Goal: Task Accomplishment & Management: Manage account settings

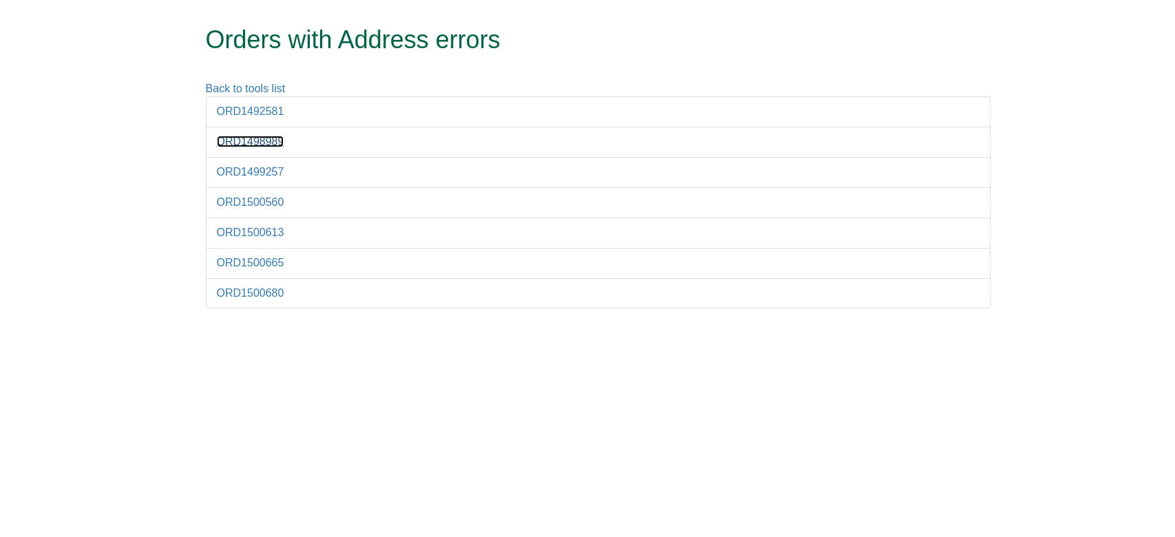
click at [259, 145] on link "ORD1498989" at bounding box center [250, 142] width 67 height 12
click at [247, 112] on link "ORD1492581" at bounding box center [250, 111] width 67 height 12
click at [657, 300] on li "ORD1500680" at bounding box center [598, 293] width 785 height 31
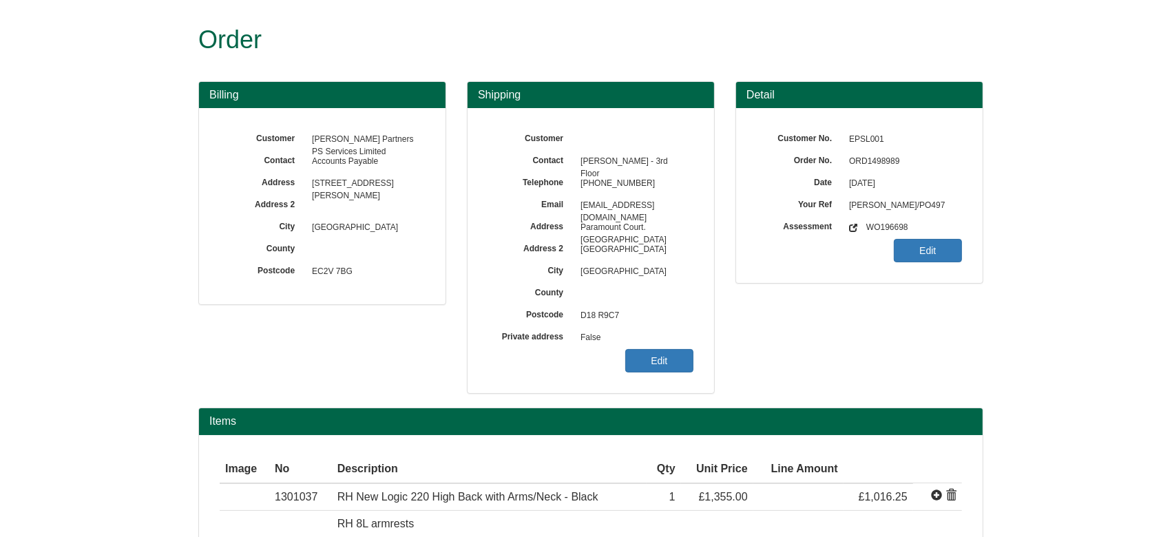
click at [877, 315] on div "Billing Customer [PERSON_NAME] Partners PS Services Limited Contact Accounts Pa…" at bounding box center [590, 244] width 805 height 327
click at [870, 160] on span "ORD1498989" at bounding box center [902, 162] width 120 height 22
copy span "ORD1498989"
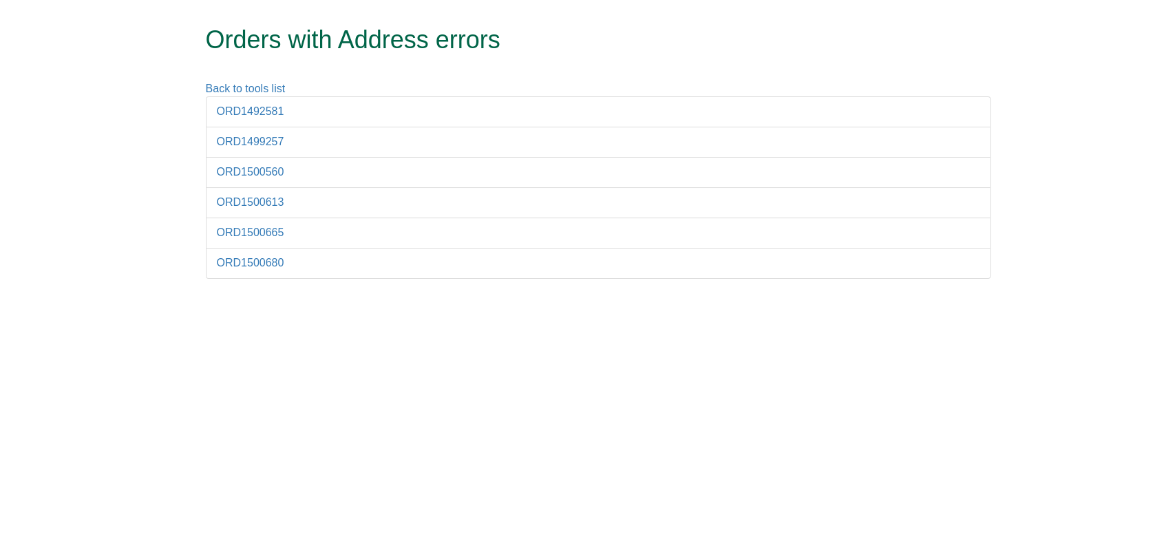
click at [262, 121] on li "ORD1492581" at bounding box center [598, 111] width 785 height 31
click at [251, 113] on link "ORD1492581" at bounding box center [250, 111] width 67 height 12
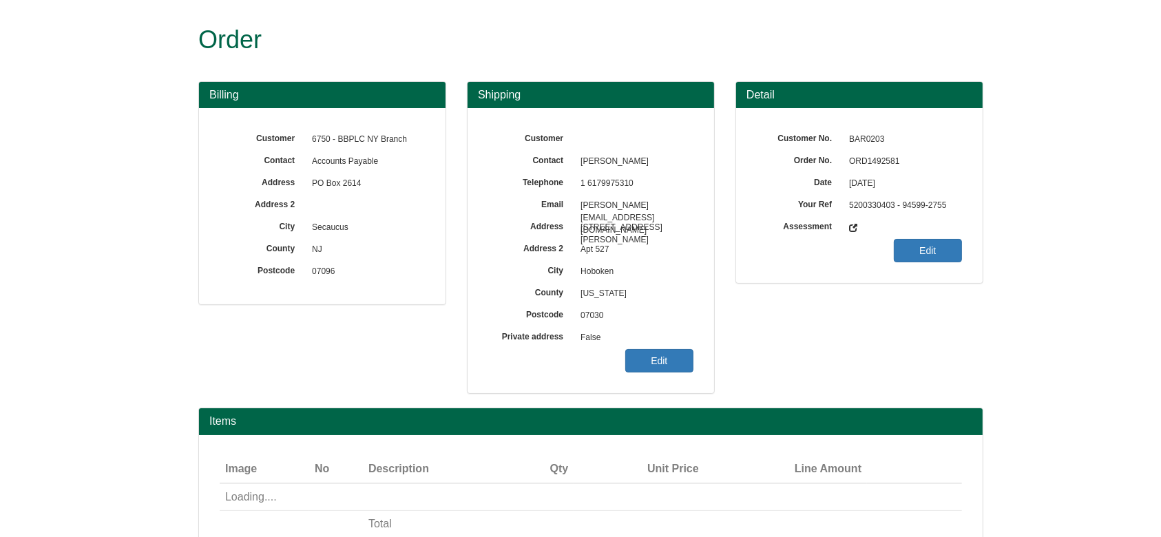
click at [883, 165] on span "ORD1492581" at bounding box center [902, 162] width 120 height 22
copy span "ORD1492581"
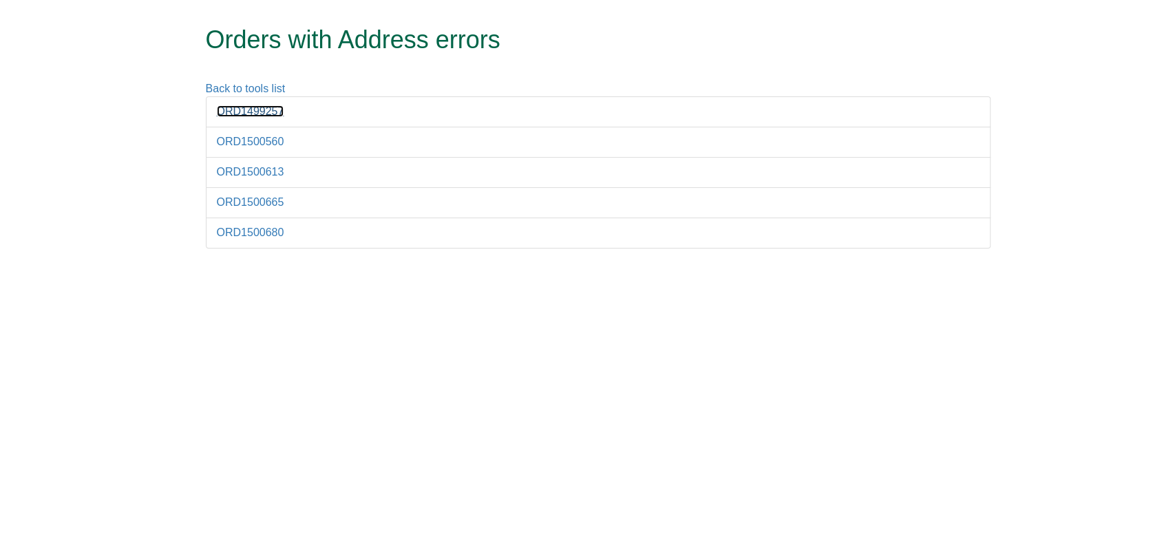
click at [258, 112] on link "ORD1499257" at bounding box center [250, 111] width 67 height 12
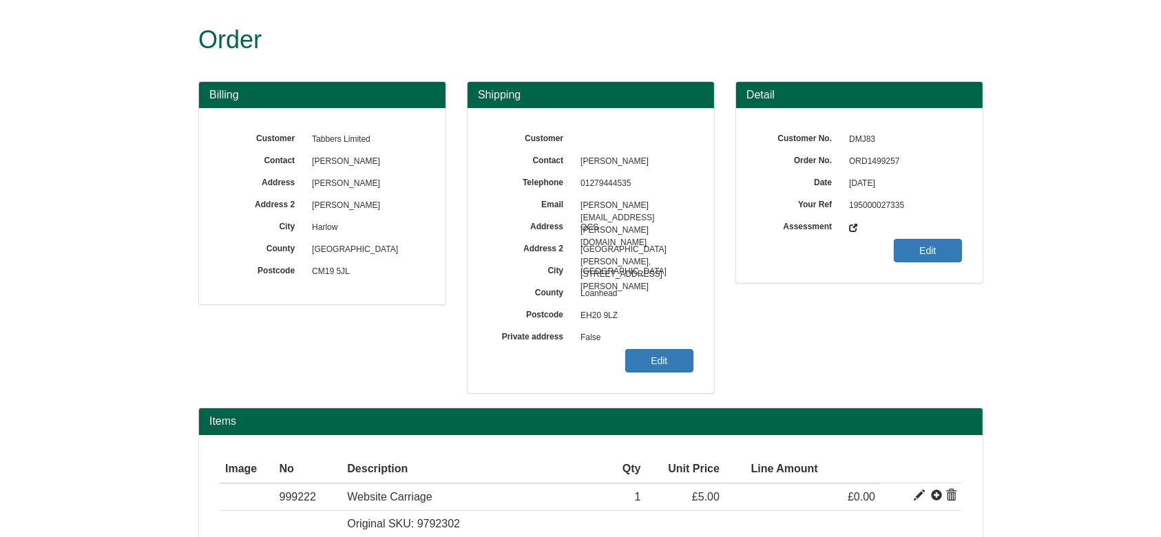
click at [874, 165] on span "ORD1499257" at bounding box center [902, 162] width 120 height 22
copy span "ORD1499257"
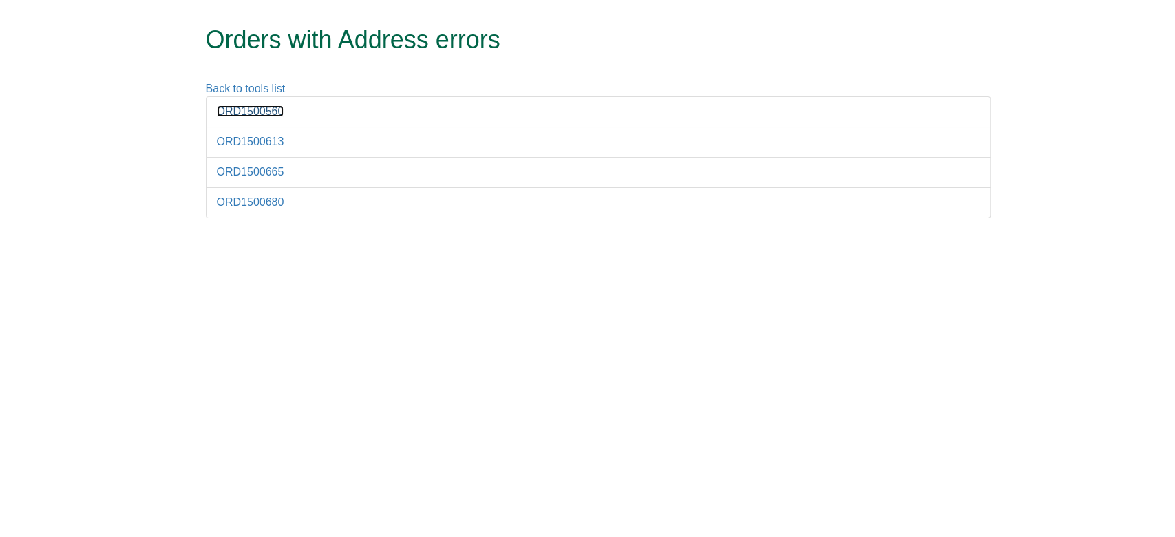
click at [244, 113] on link "ORD1500560" at bounding box center [250, 111] width 67 height 12
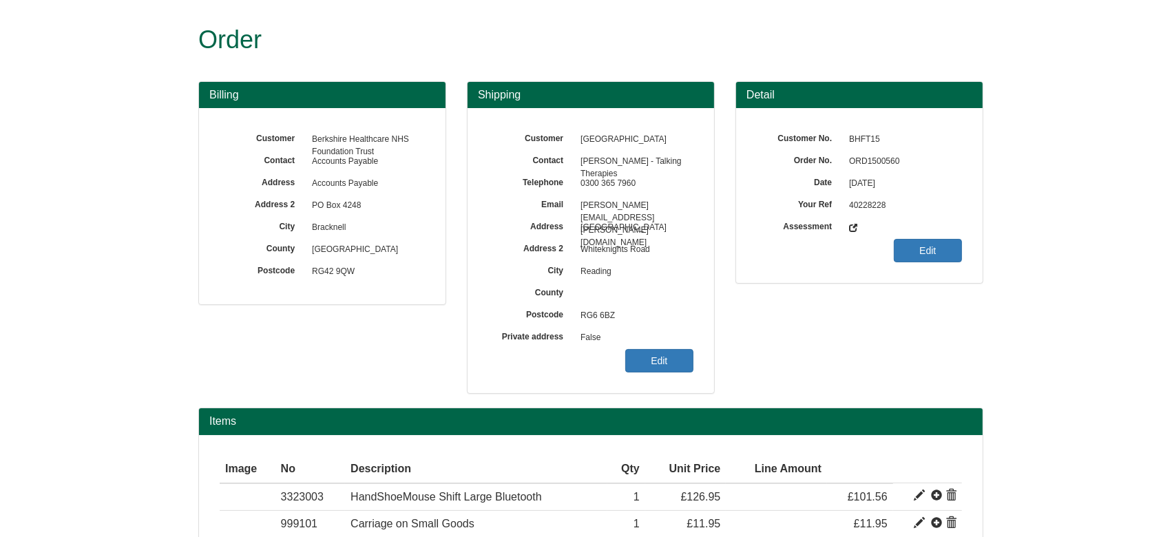
click at [876, 162] on span "ORD1500560" at bounding box center [902, 162] width 120 height 22
copy span "ORD1500560"
click at [648, 363] on link "Edit" at bounding box center [659, 360] width 68 height 23
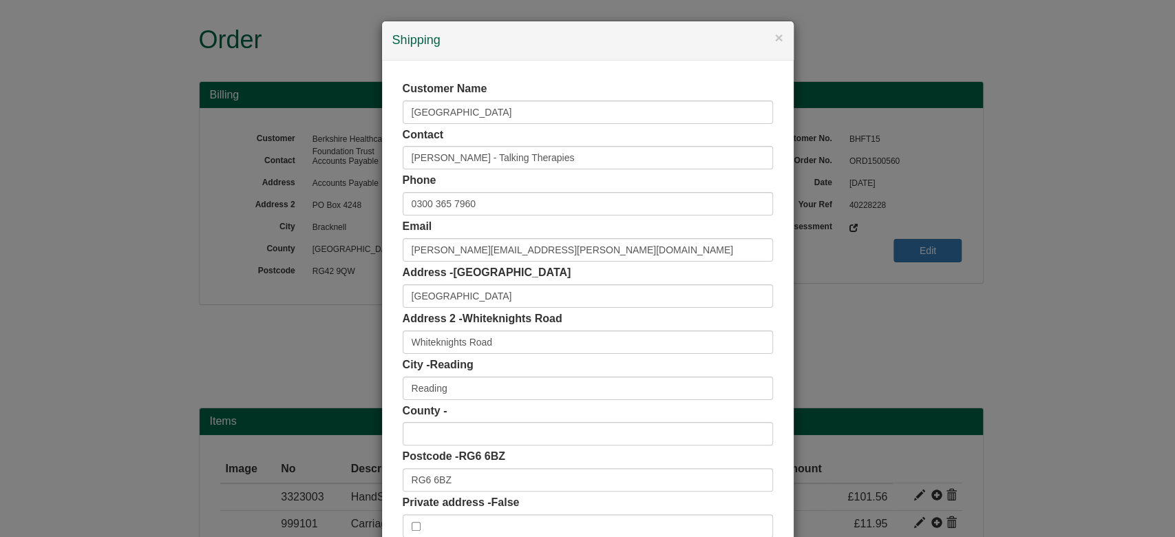
drag, startPoint x: 1152, startPoint y: 209, endPoint x: 1152, endPoint y: 202, distance: 6.9
click at [1152, 202] on div "× Shipping Customer Name University of Reading Contact Mealnie Carruthers - Tal…" at bounding box center [587, 268] width 1175 height 537
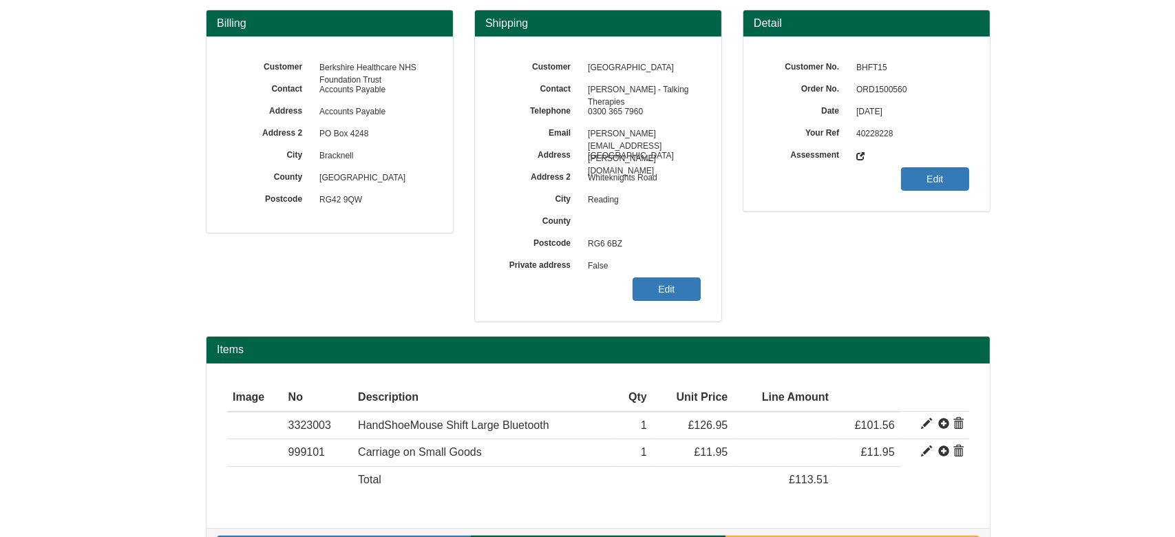
scroll to position [90, 0]
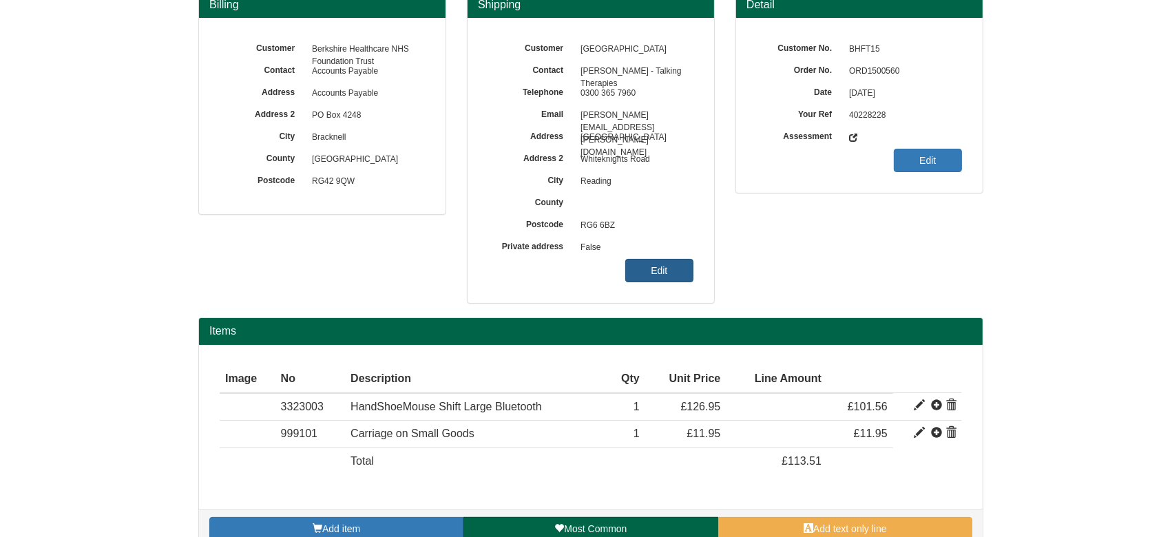
click at [658, 274] on link "Edit" at bounding box center [659, 270] width 68 height 23
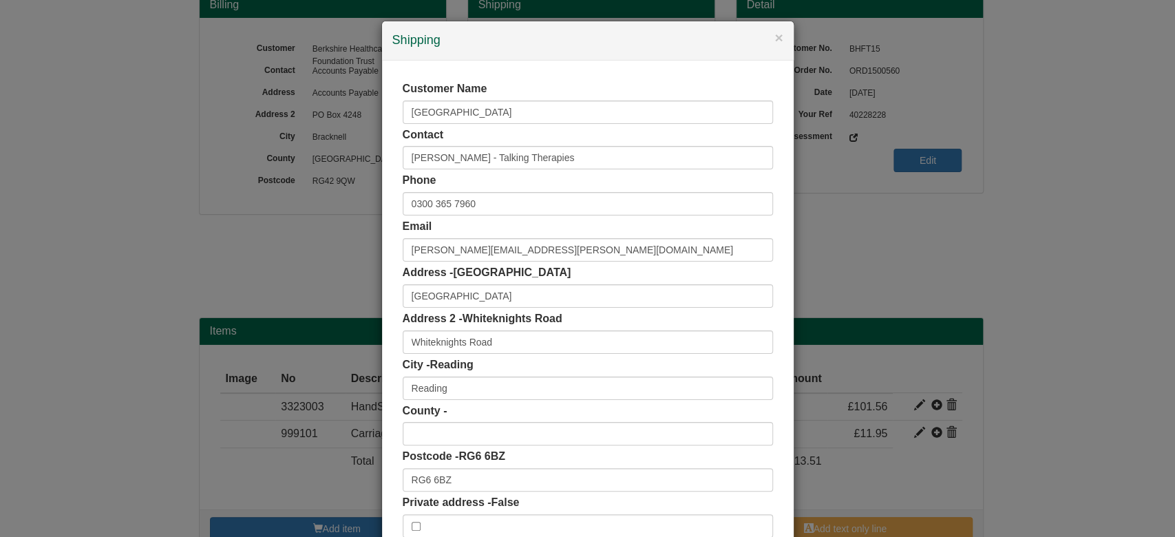
scroll to position [87, 0]
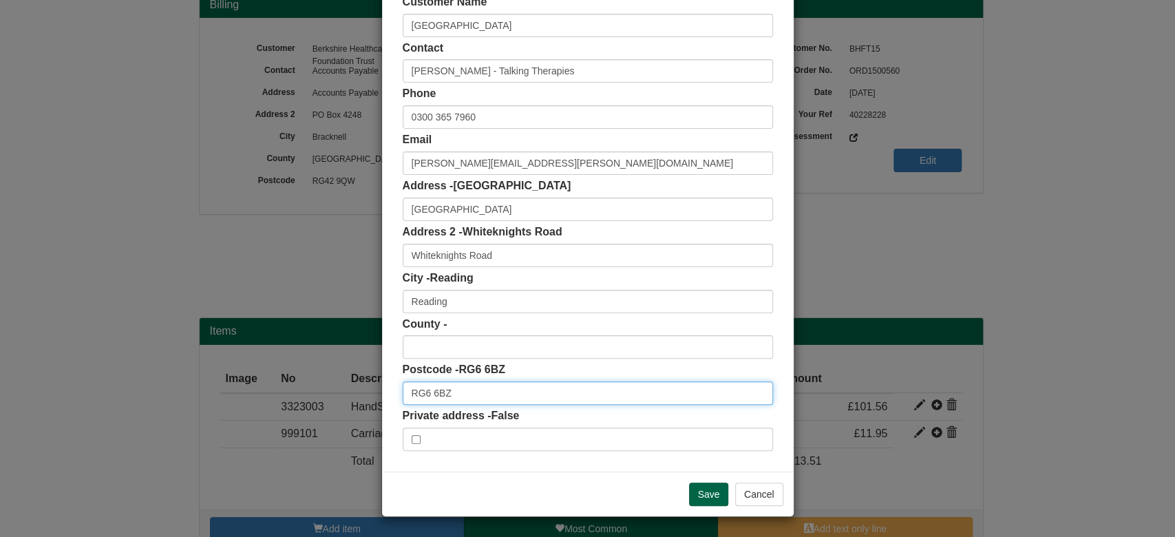
click at [457, 385] on input "RG6 6BZ" at bounding box center [588, 392] width 370 height 23
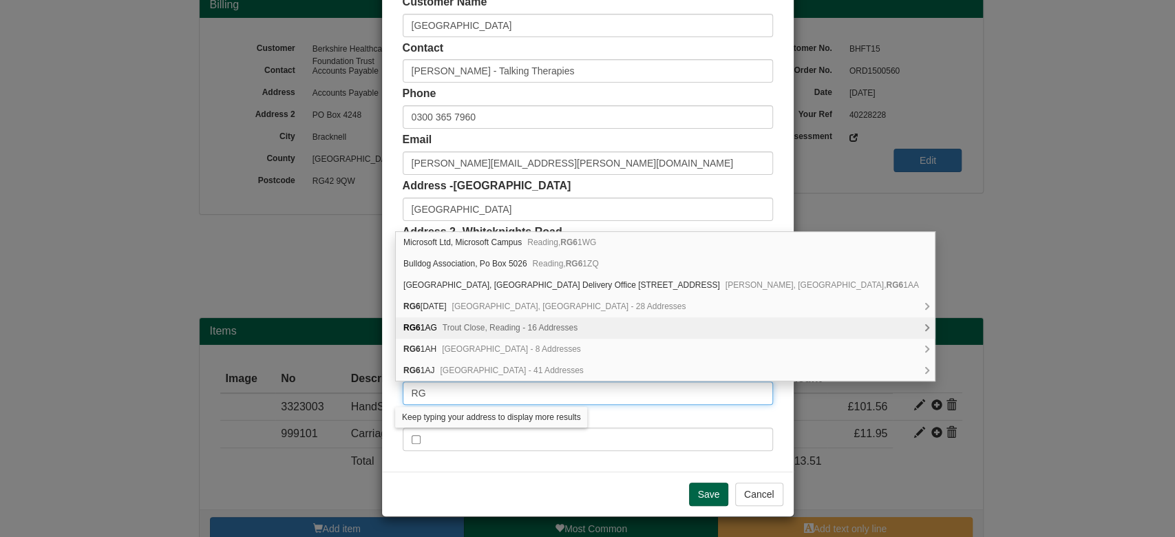
type input "R"
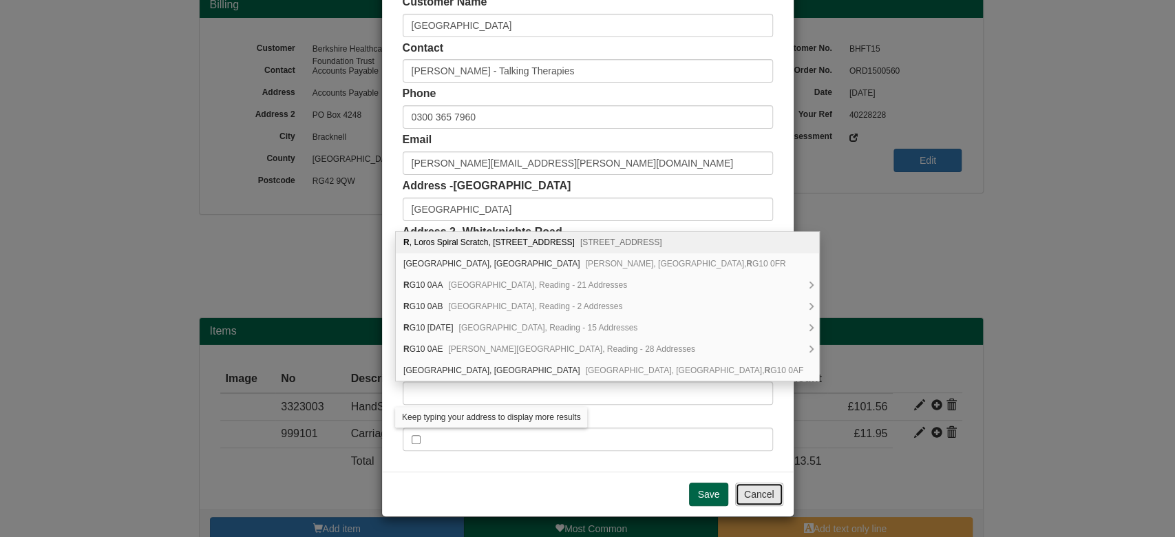
click at [760, 484] on button "Cancel" at bounding box center [759, 494] width 48 height 23
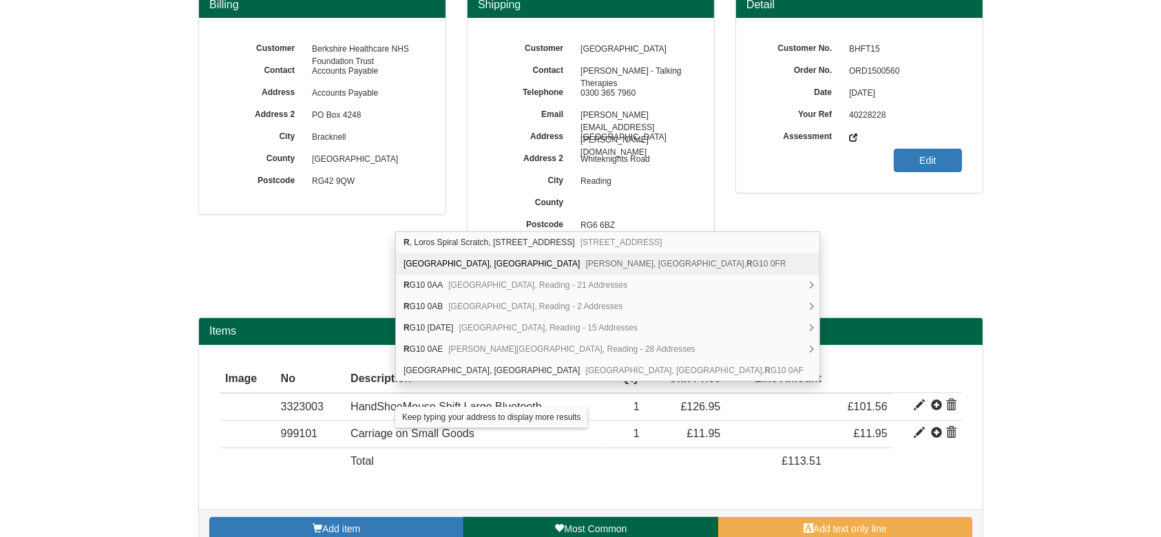
click at [803, 222] on div "Billing Customer Berkshire Healthcare NHS Foundation Trust Contact Accounts Pay…" at bounding box center [590, 154] width 805 height 327
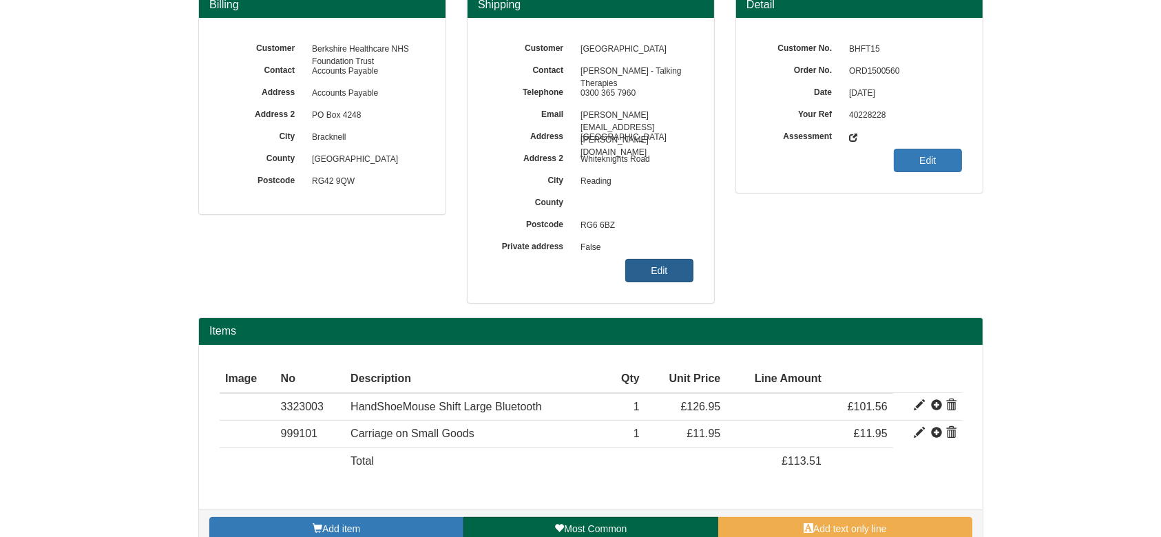
click at [640, 278] on link "Edit" at bounding box center [659, 270] width 68 height 23
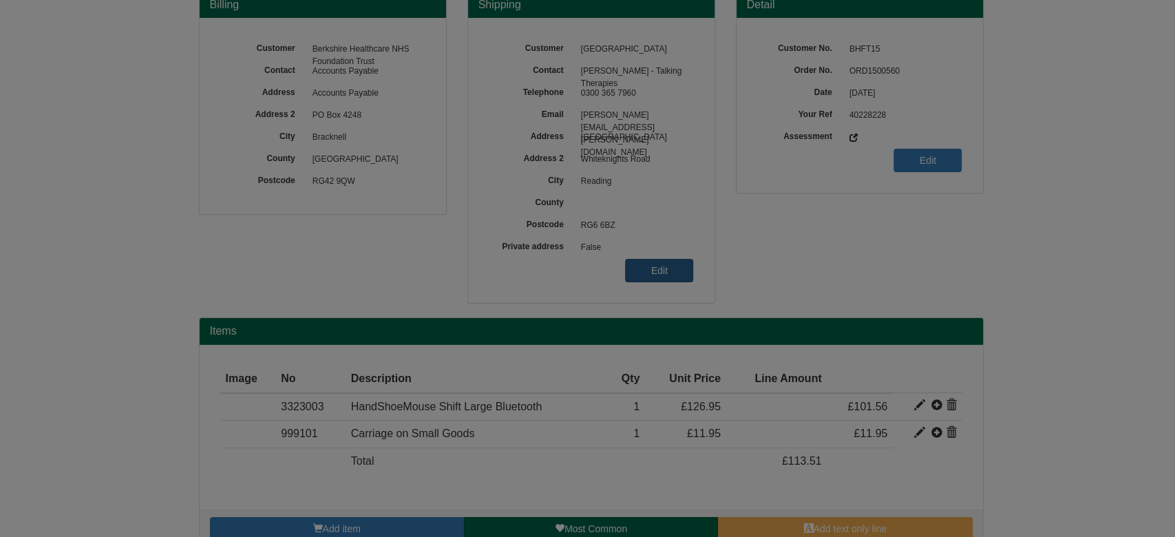
scroll to position [0, 0]
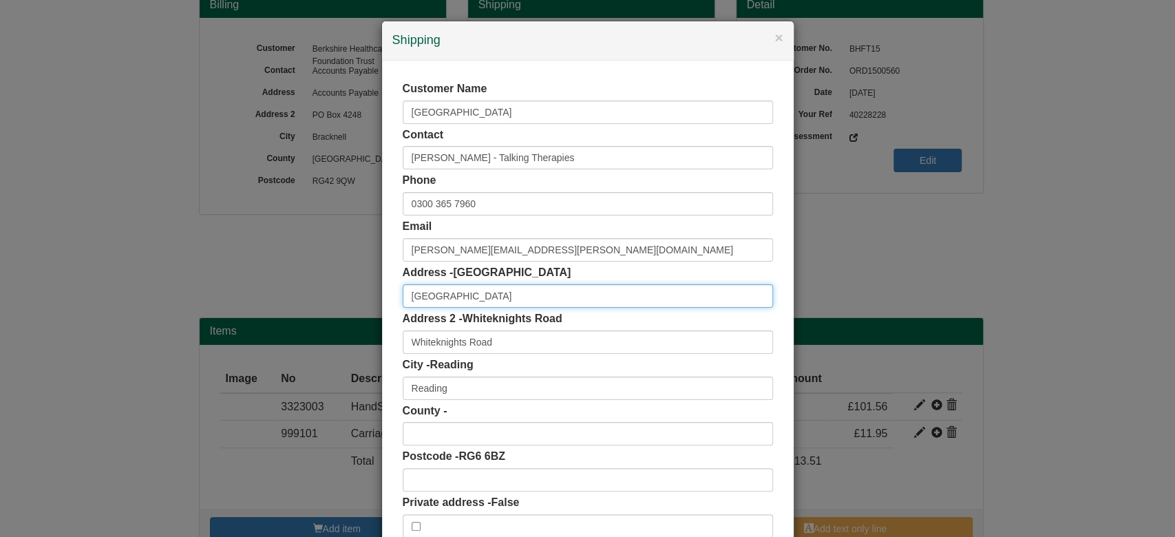
click at [496, 295] on input "Erlegh House" at bounding box center [588, 295] width 370 height 23
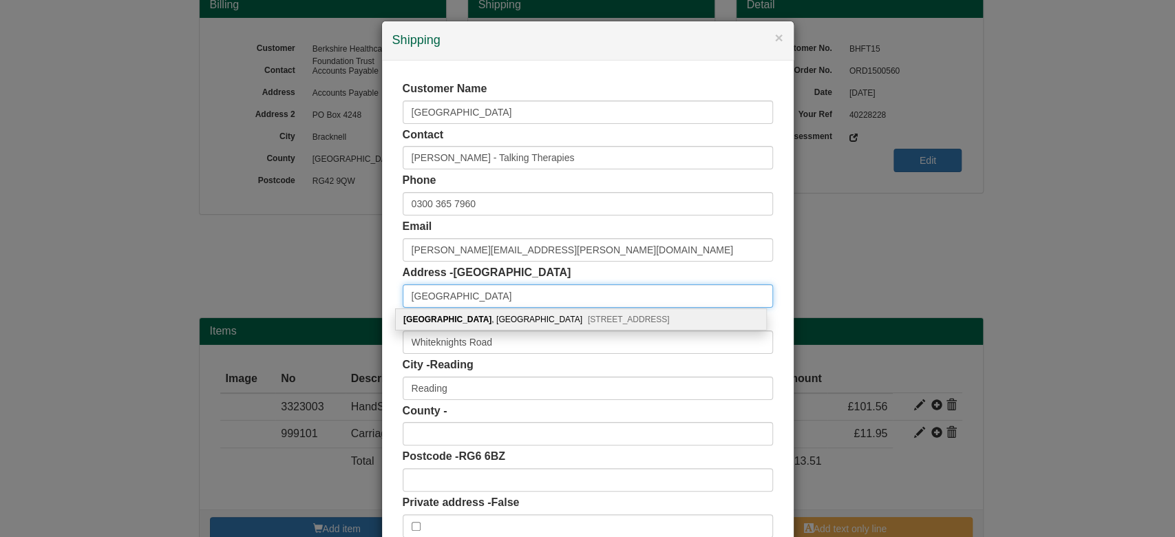
type input "Erlegh House"
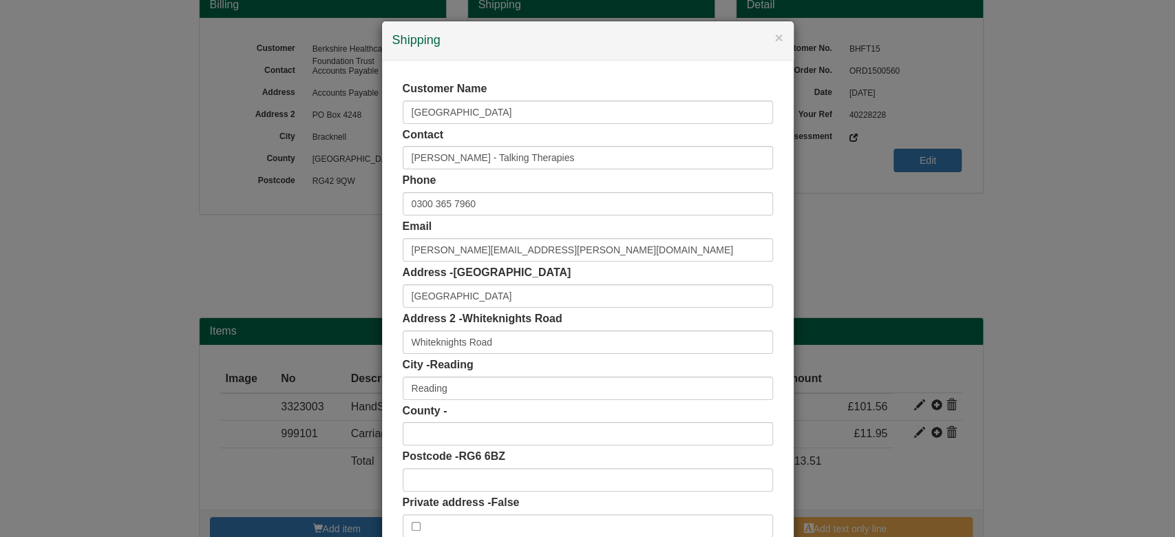
click at [382, 322] on div "Customer Name University of Reading Contact Mealnie Carruthers - Talking Therap…" at bounding box center [588, 310] width 412 height 498
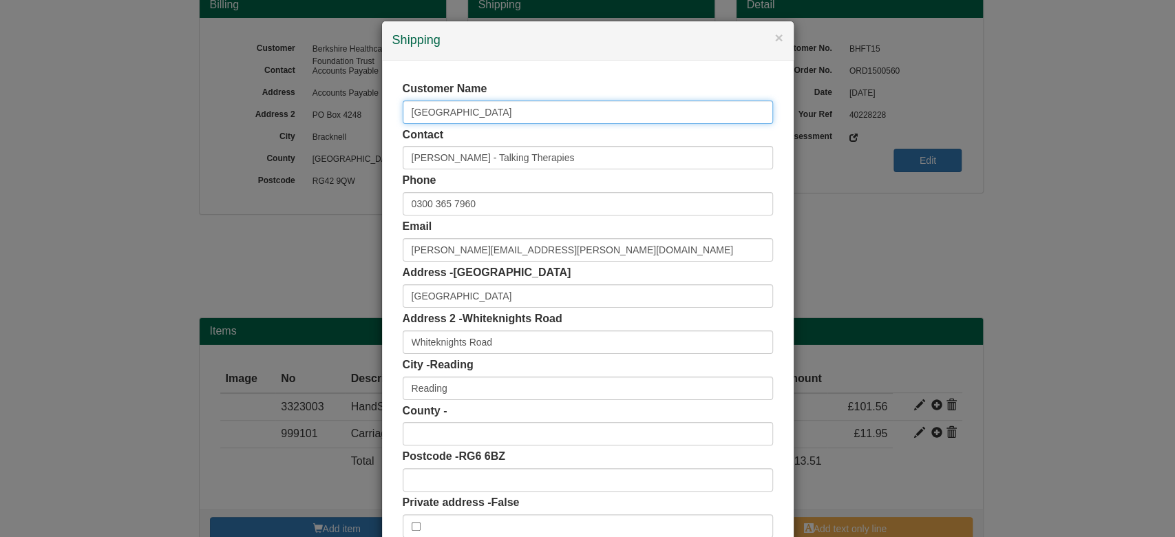
drag, startPoint x: 531, startPoint y: 116, endPoint x: 27, endPoint y: 84, distance: 505.6
click at [27, 84] on div "× Shipping Customer Name University of Reading Contact Mealnie Carruthers - Tal…" at bounding box center [587, 268] width 1175 height 537
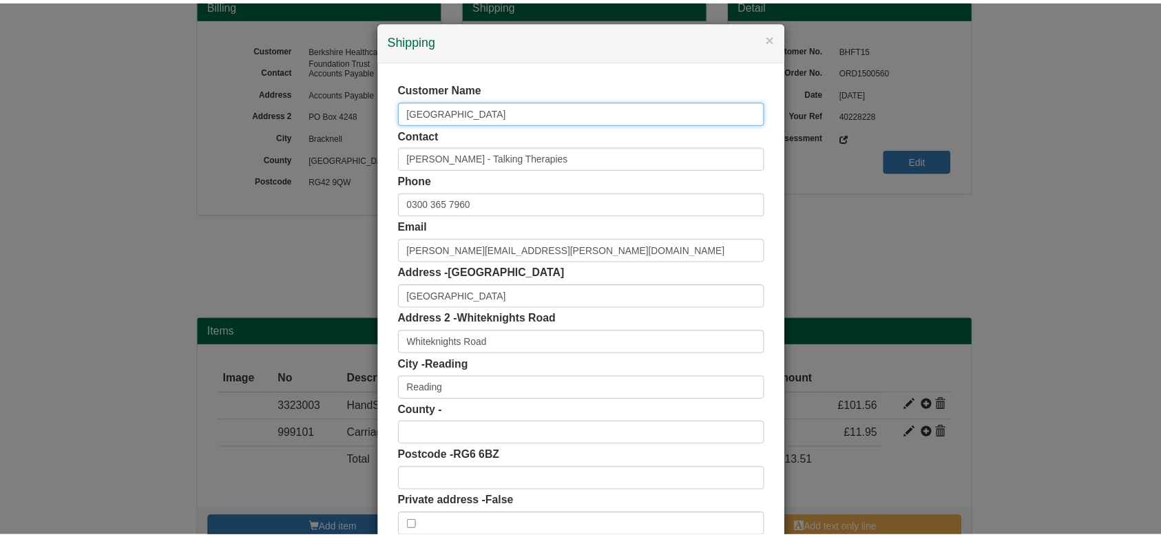
scroll to position [87, 0]
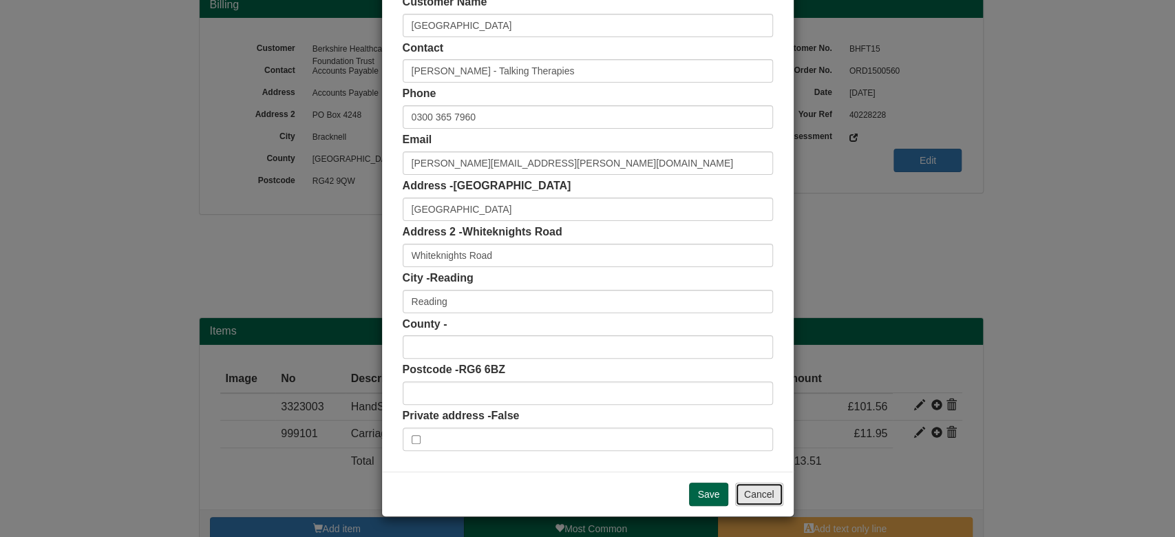
click at [771, 487] on button "Cancel" at bounding box center [759, 494] width 48 height 23
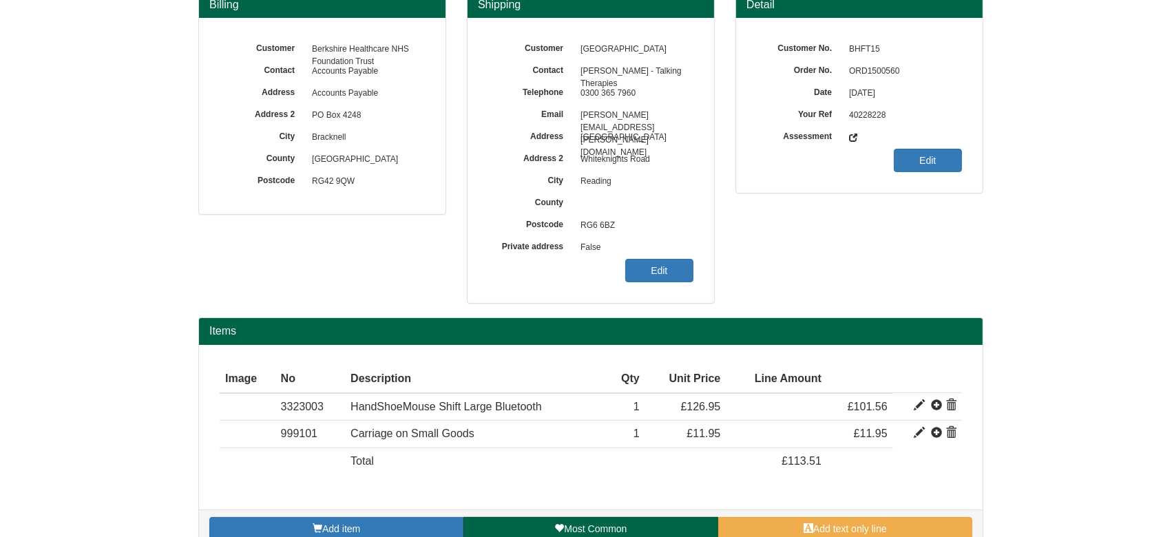
scroll to position [0, 0]
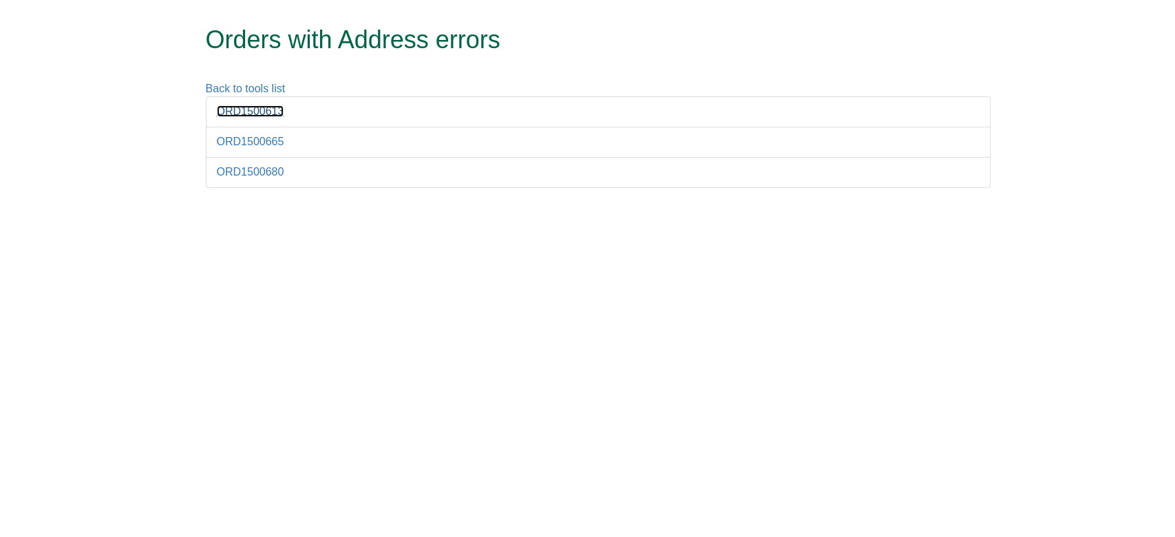
click at [264, 111] on link "ORD1500613" at bounding box center [250, 111] width 67 height 12
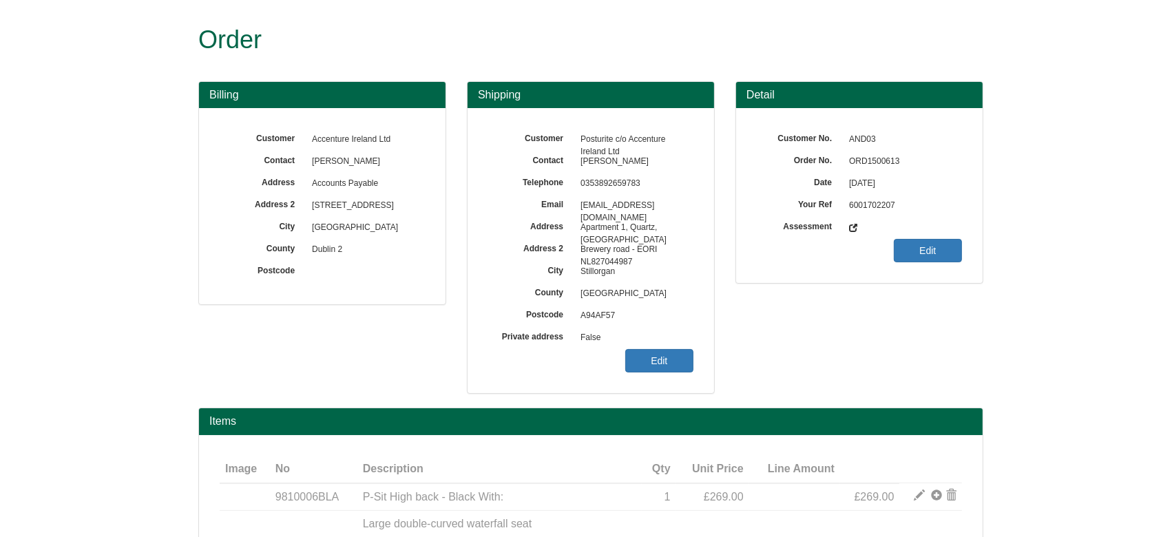
click at [878, 161] on span "ORD1500613" at bounding box center [902, 162] width 120 height 22
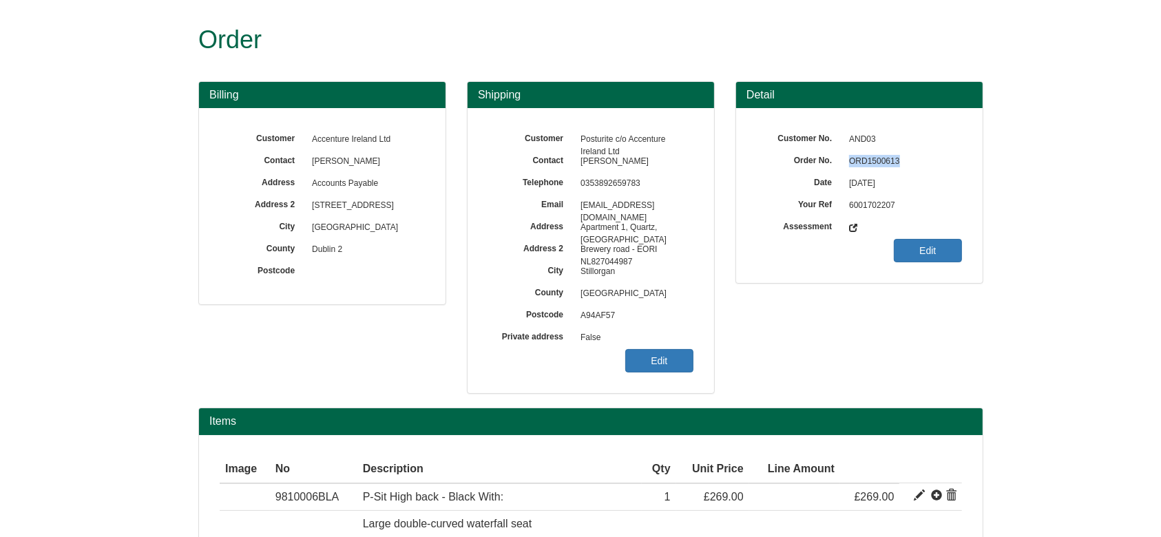
copy span "ORD1500613"
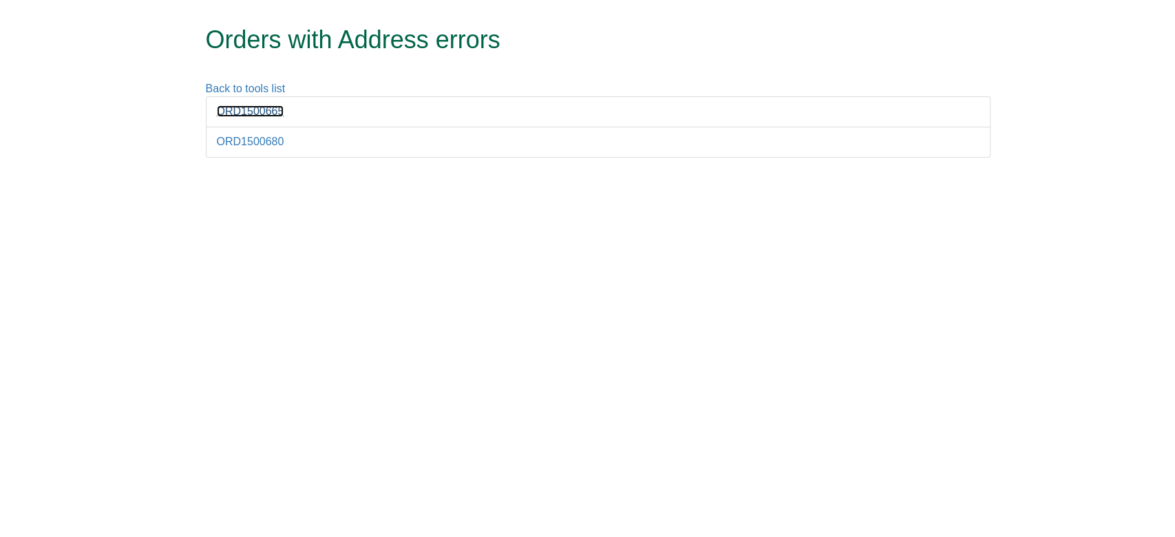
click at [271, 113] on link "ORD1500665" at bounding box center [250, 111] width 67 height 12
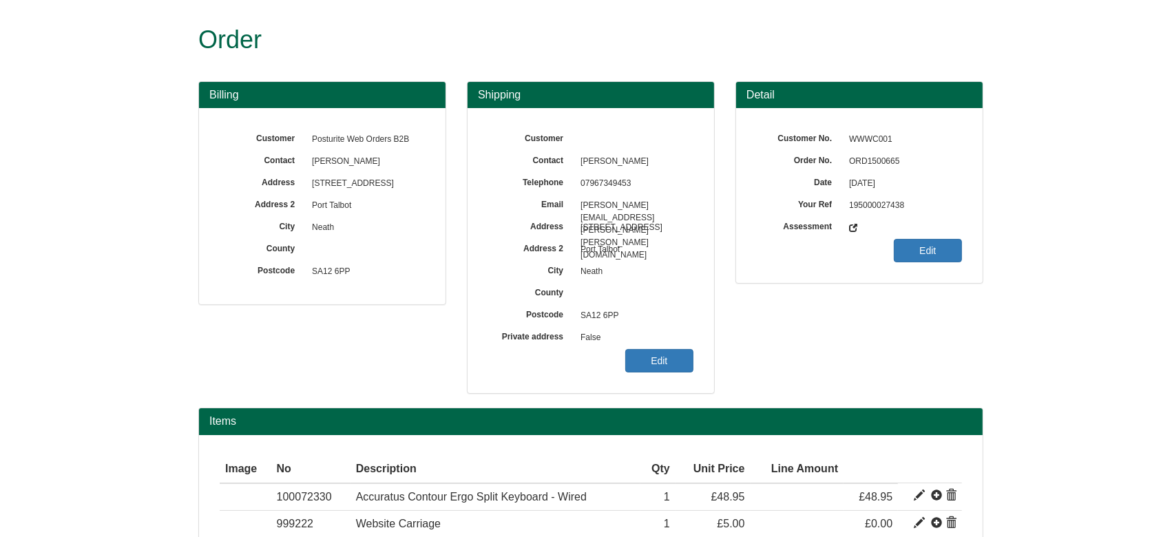
click at [869, 161] on span "ORD1500665" at bounding box center [902, 162] width 120 height 22
copy span "ORD1500665"
click at [701, 344] on div "Customer Contact Steven Evans Telephone 07967349453 Email samantha.rees@shaw-tr…" at bounding box center [590, 250] width 246 height 285
click at [672, 352] on link "Edit" at bounding box center [659, 360] width 68 height 23
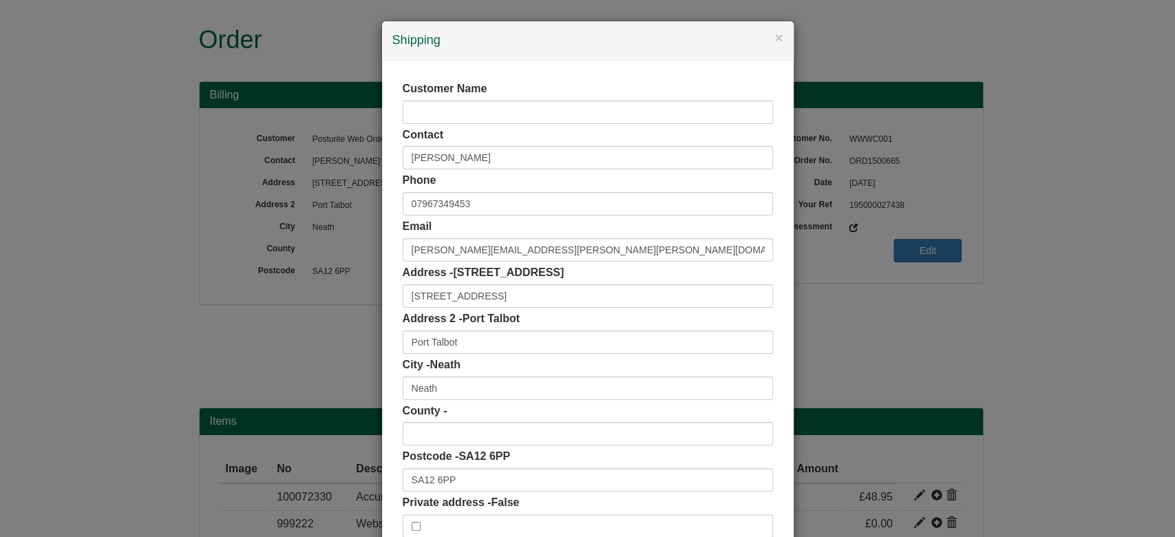
scroll to position [87, 0]
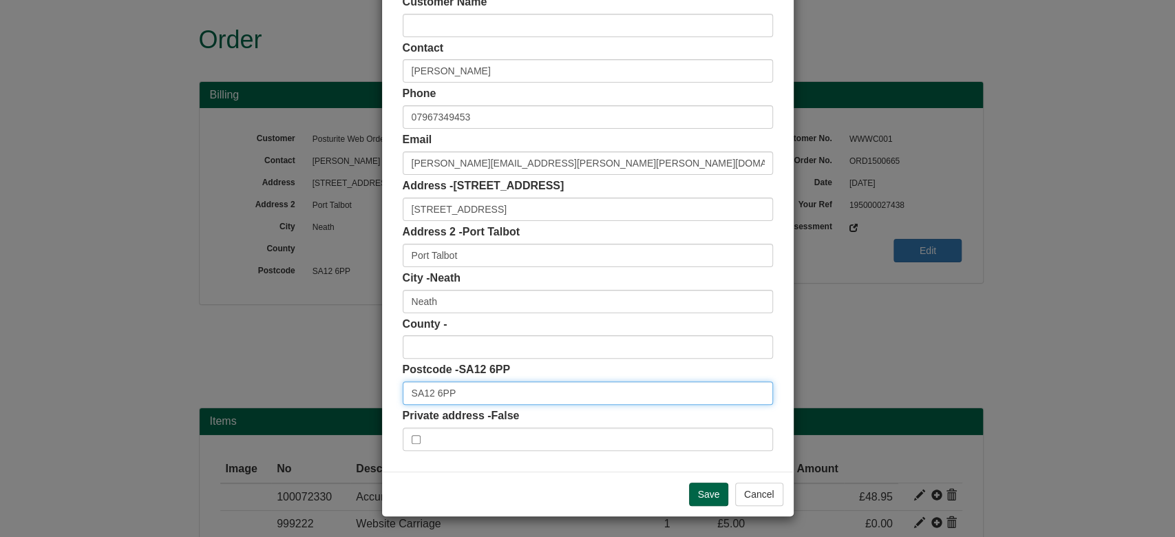
click at [472, 390] on input "SA12 6PP" at bounding box center [588, 392] width 370 height 23
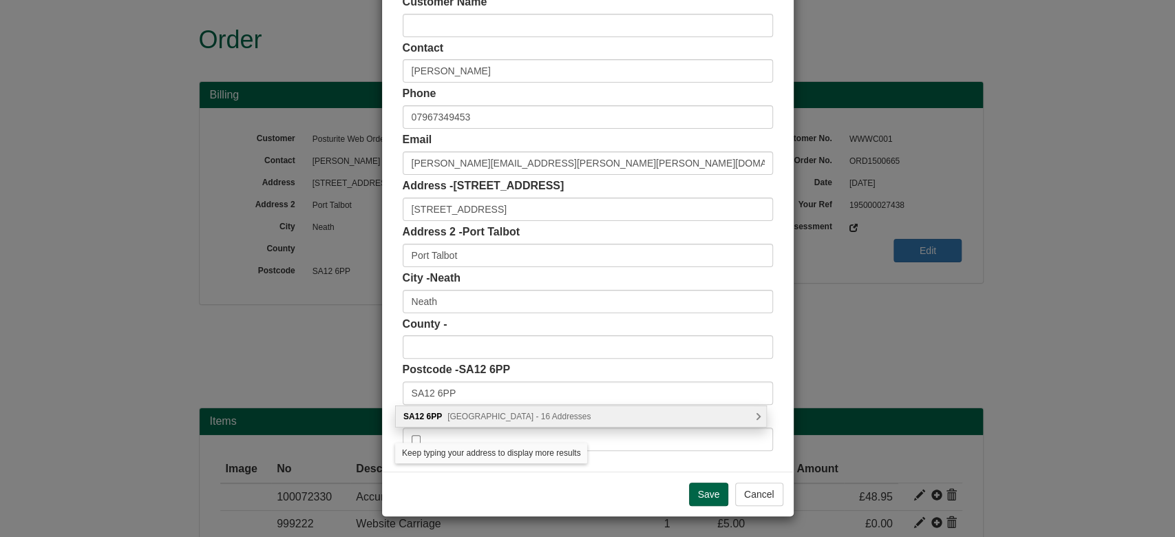
click at [498, 415] on span "St. Davids Road, Port Talbot - 16 Addresses" at bounding box center [518, 417] width 143 height 10
type input "SA12 6PP"
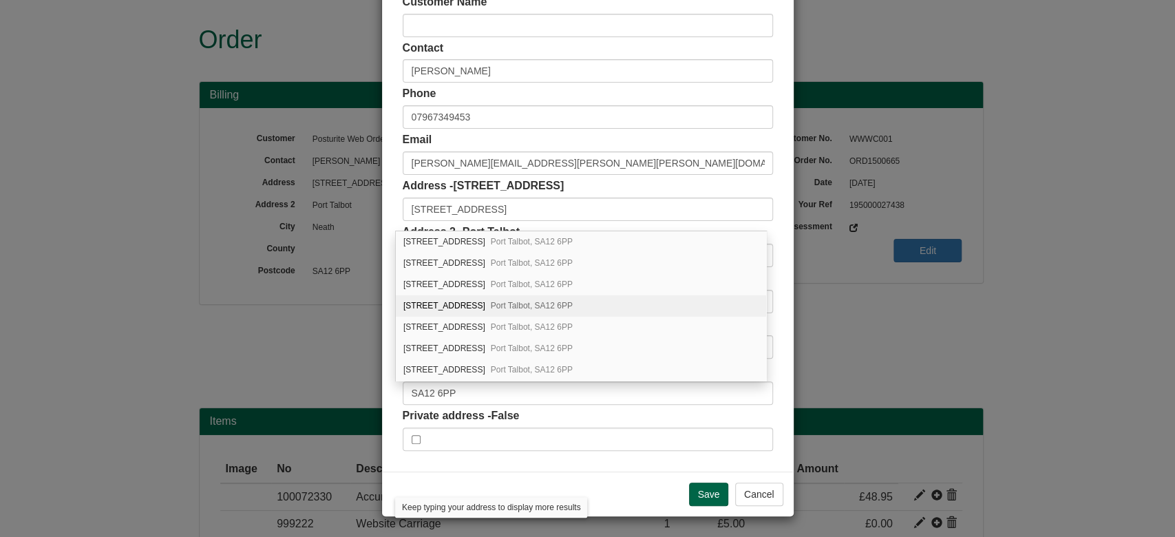
click at [474, 309] on div "4 St. Davids Road Port Talbot, SA12 6PP" at bounding box center [581, 305] width 370 height 21
type input "4 St. Davids Road"
type input "Port Talbot"
type input "Neath Port Talbot"
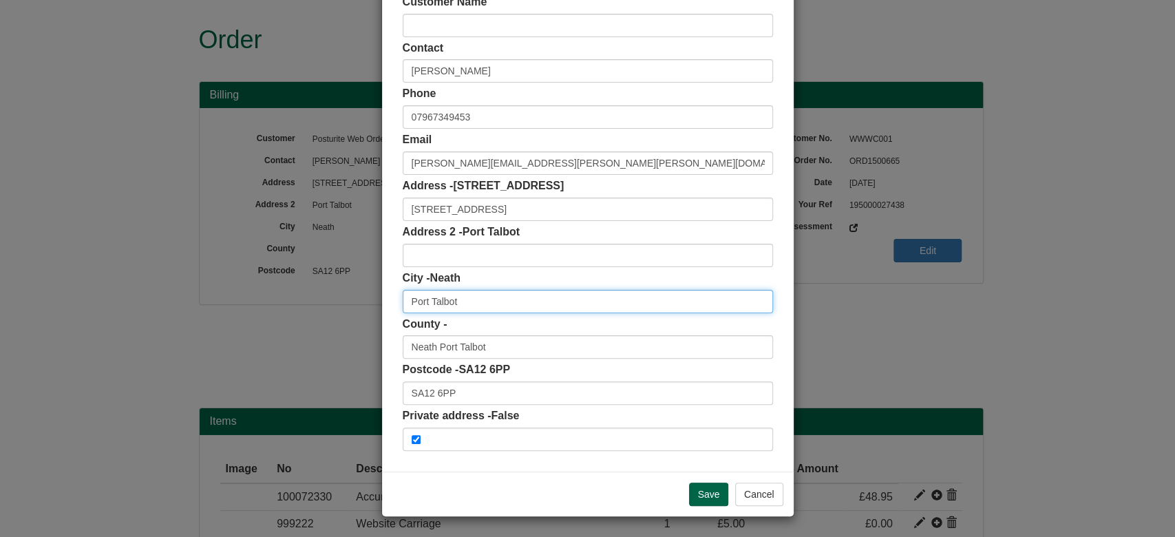
click at [487, 295] on input "Port Talbot" at bounding box center [588, 301] width 370 height 23
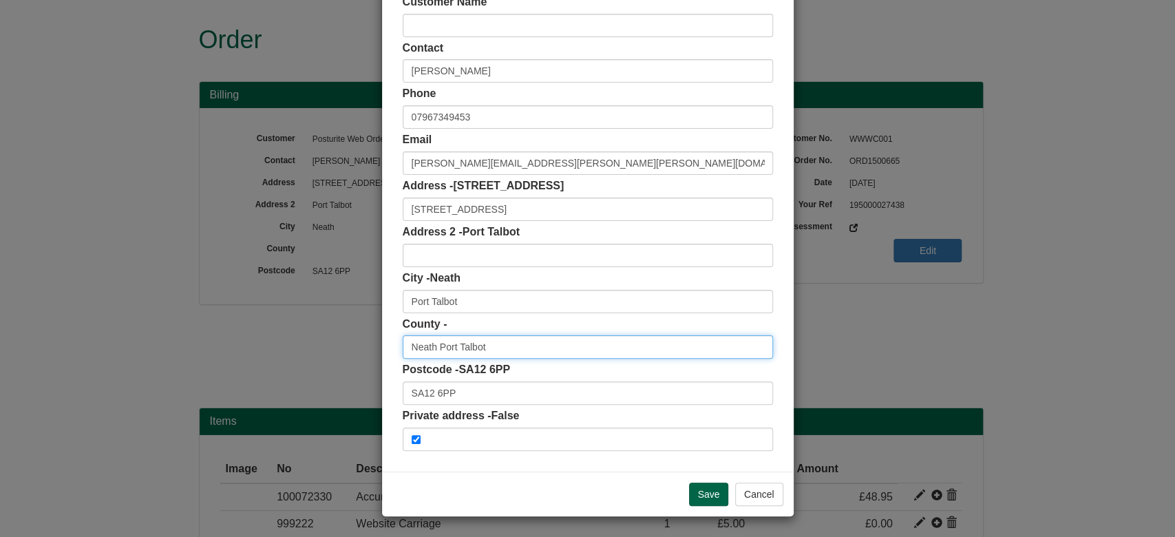
click at [506, 339] on input "Neath Port Talbot" at bounding box center [588, 346] width 370 height 23
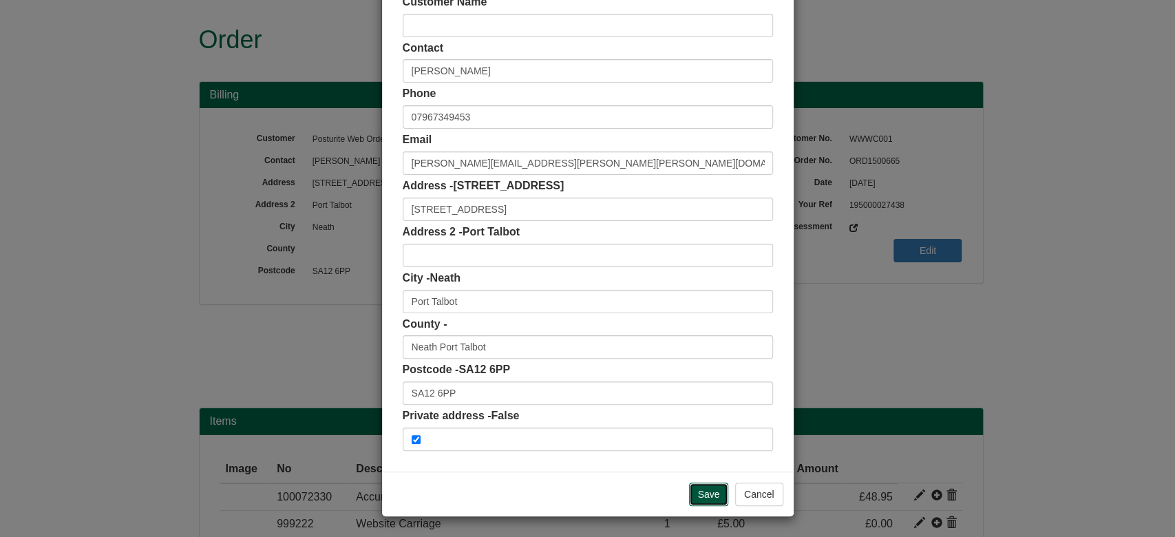
click at [696, 487] on input "Save" at bounding box center [709, 494] width 40 height 23
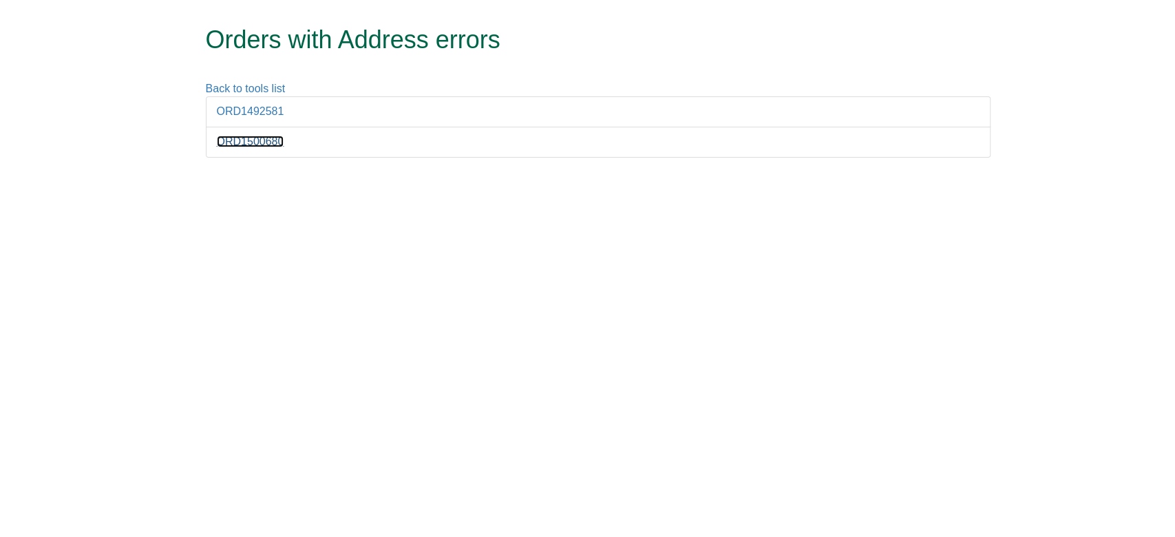
click at [275, 142] on link "ORD1500680" at bounding box center [250, 142] width 67 height 12
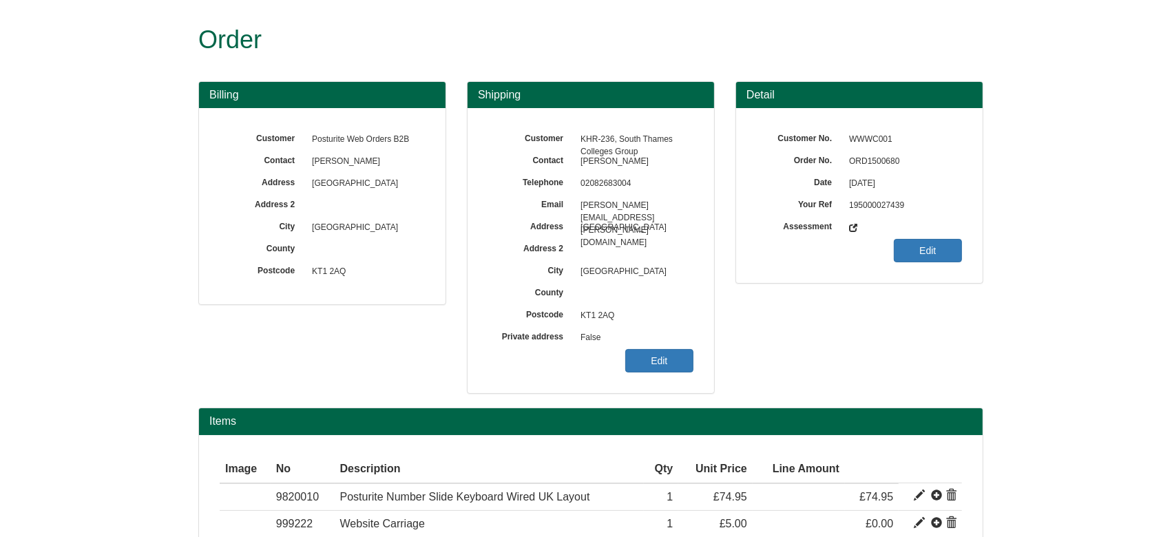
click at [864, 162] on span "ORD1500680" at bounding box center [902, 162] width 120 height 22
copy span "ORD1500680"
click at [648, 359] on link "Edit" at bounding box center [659, 360] width 68 height 23
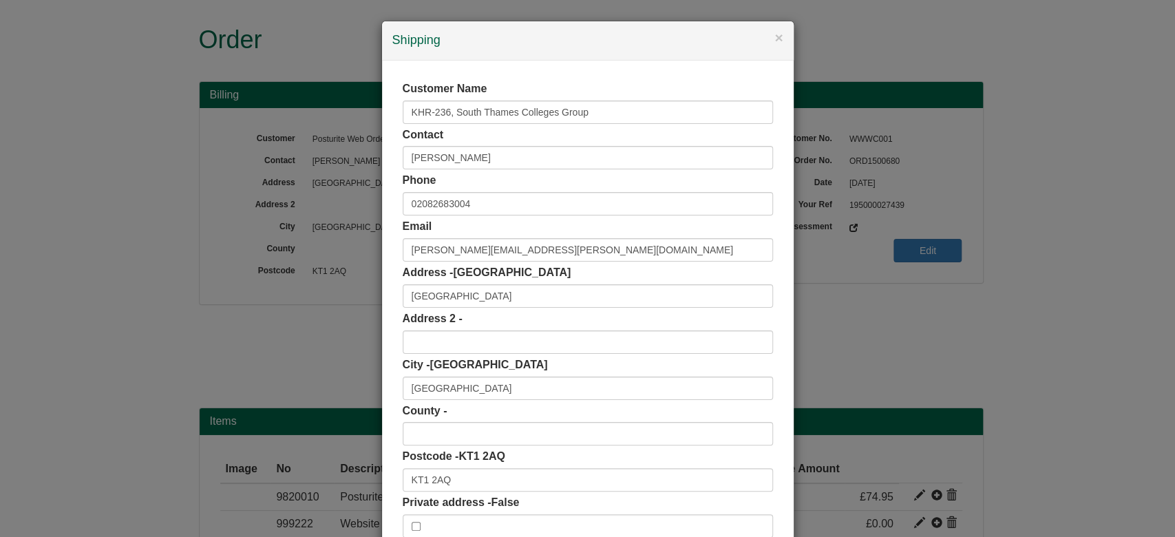
drag, startPoint x: 468, startPoint y: 492, endPoint x: 367, endPoint y: 503, distance: 101.7
click at [367, 503] on div "× Shipping Customer Name KHR-236, South Thames Colleges Group Contact [PERSON_N…" at bounding box center [587, 268] width 1175 height 537
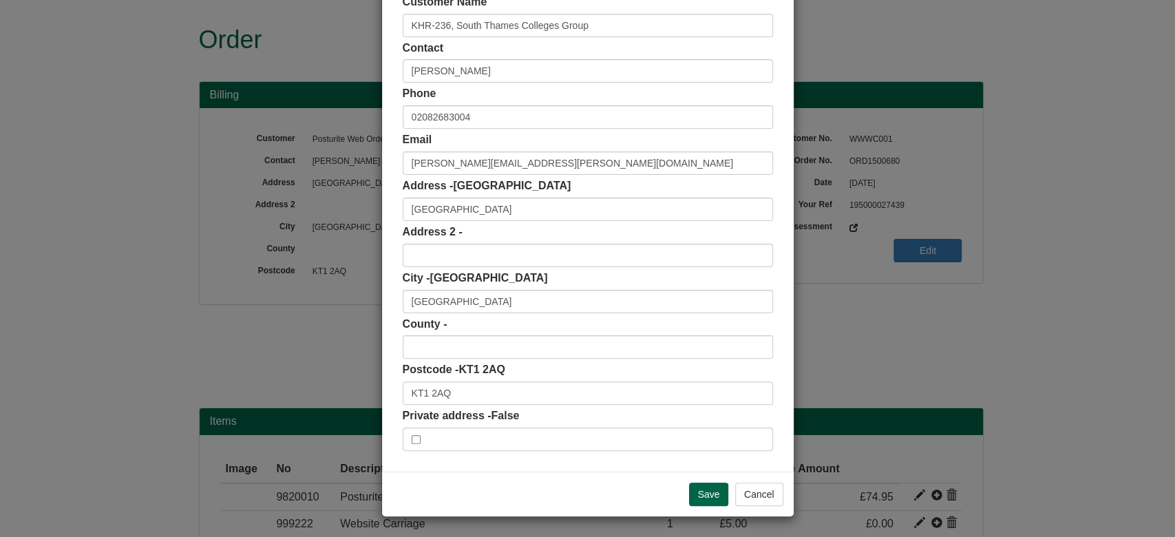
click at [451, 376] on label "Postcode - KT1 2AQ" at bounding box center [454, 370] width 103 height 16
click at [469, 383] on input "KT1 2AQ" at bounding box center [588, 392] width 370 height 23
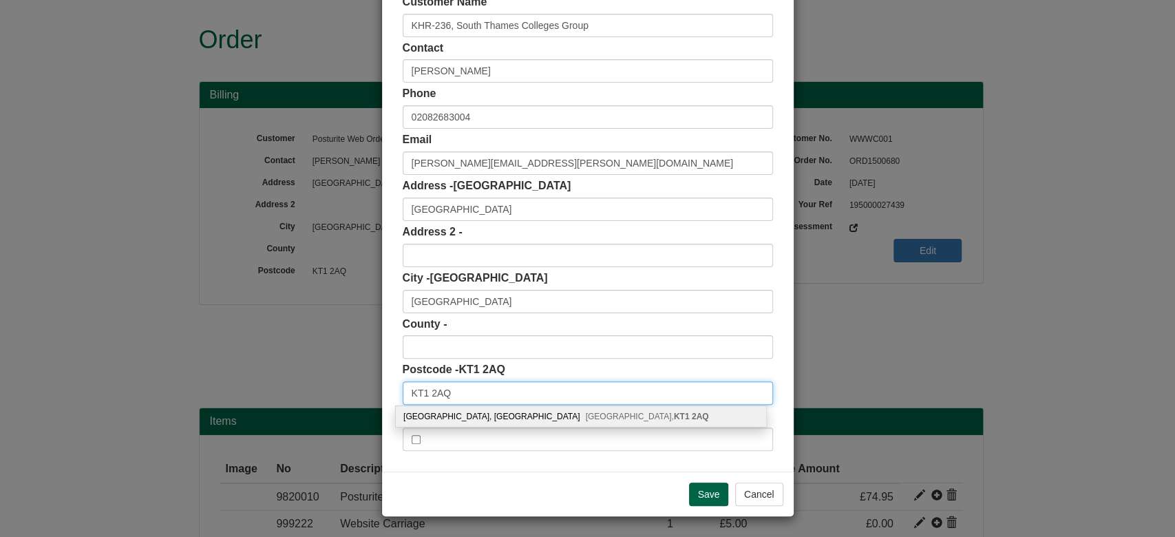
type input "KT1 2AQ"
click at [511, 416] on div "[GEOGRAPHIC_DATA], [STREET_ADDRESS]" at bounding box center [581, 416] width 370 height 21
type input "[GEOGRAPHIC_DATA]"
type input "KT1 2AQ"
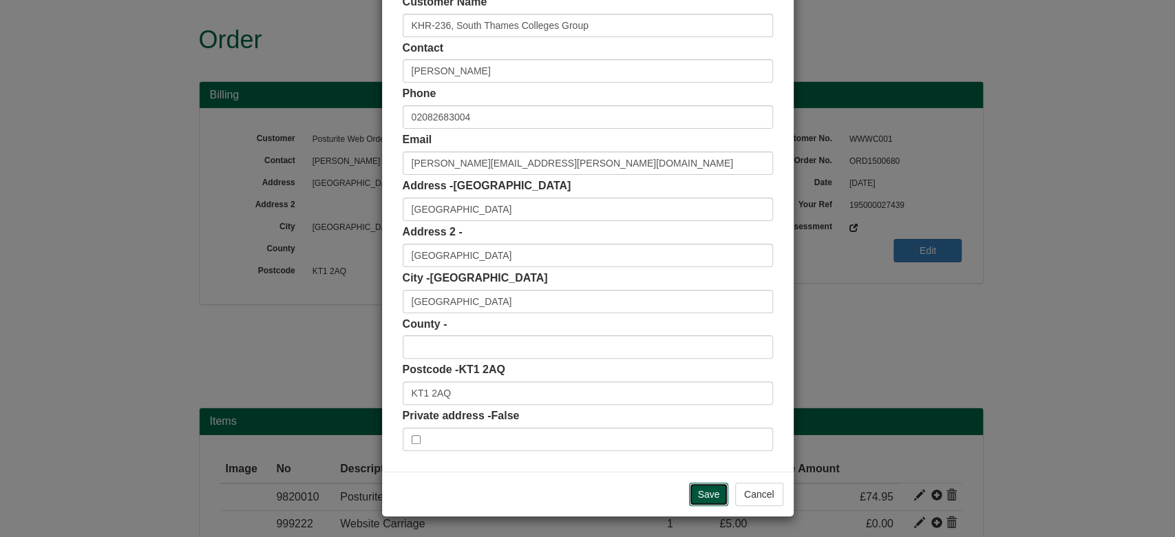
click at [710, 486] on input "Save" at bounding box center [709, 494] width 40 height 23
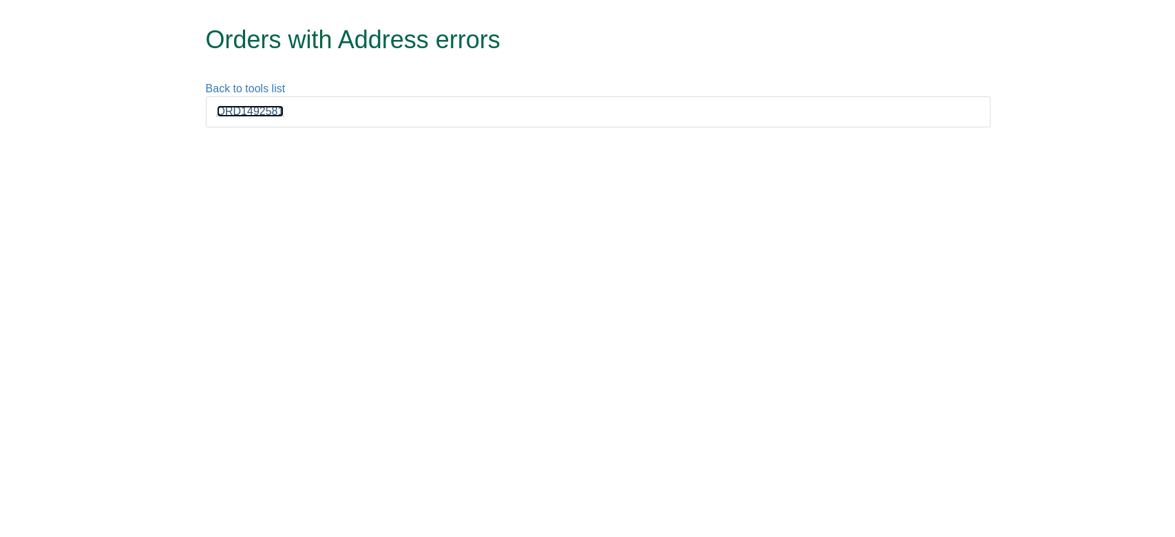
click at [257, 108] on link "ORD1492581" at bounding box center [250, 111] width 67 height 12
